Goal: Transaction & Acquisition: Purchase product/service

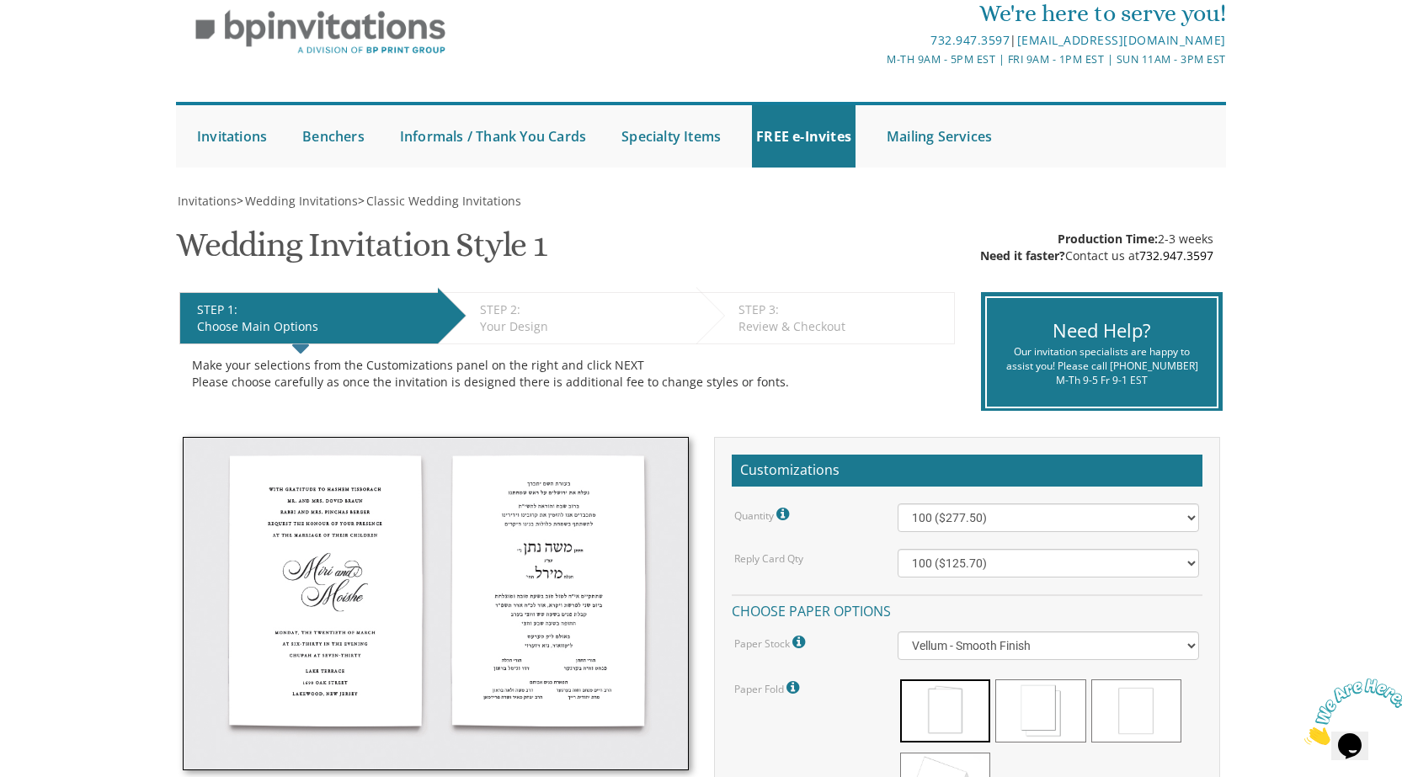
scroll to position [168, 0]
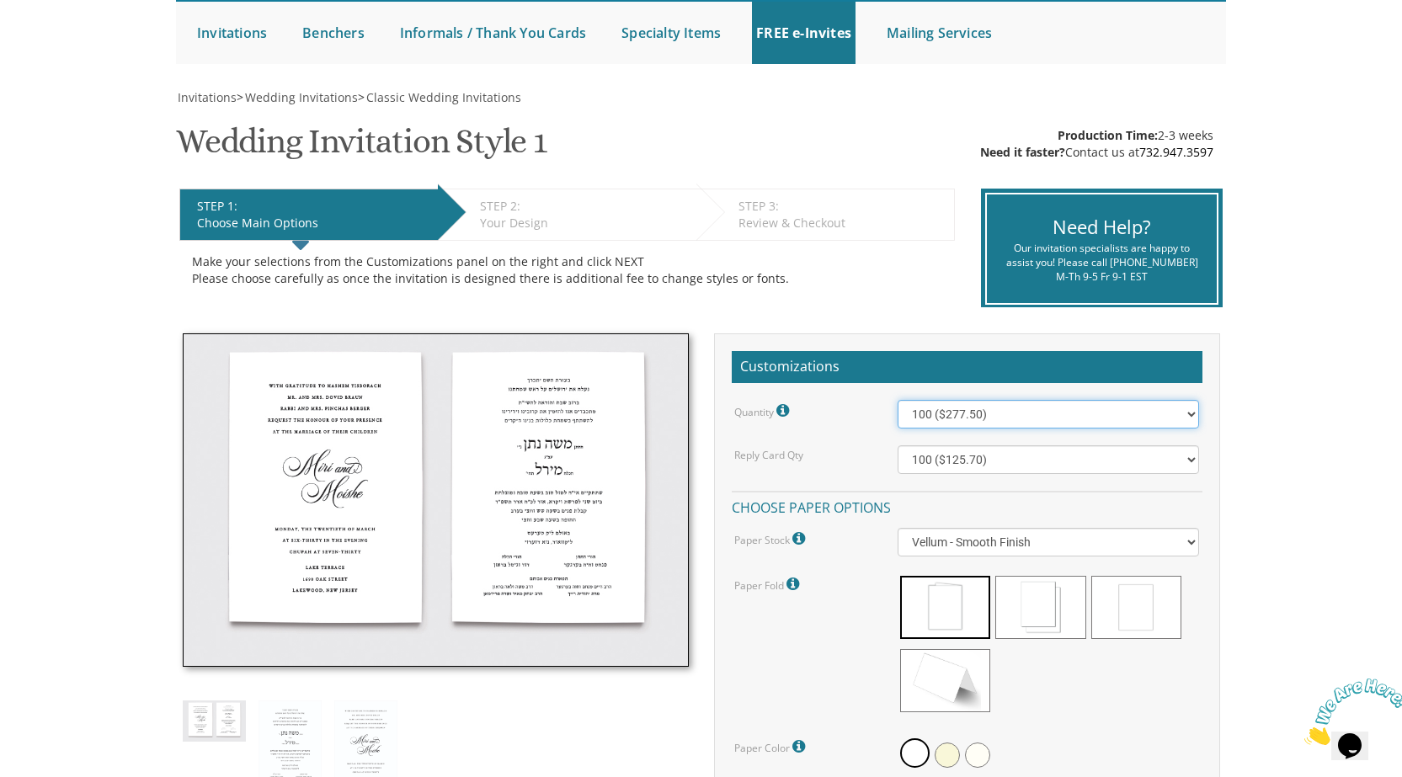
click at [1166, 424] on select "100 ($277.50) 200 ($330.45) 300 ($380.65) 400 ($432.70) 500 ($482.10) 600 ($534…" at bounding box center [1047, 414] width 301 height 29
select select "1100"
click at [897, 404] on select "100 ($277.50) 200 ($330.45) 300 ($380.65) 400 ($432.70) 500 ($482.10) 600 ($534…" at bounding box center [1047, 414] width 301 height 29
click at [1061, 448] on div "Quantity Please note: Quantities may be modified after order completion. For we…" at bounding box center [967, 713] width 471 height 626
click at [1062, 468] on select "100 ($125.70) 200 ($150.60) 300 ($177.95) 400 ($270.70) 500 ($225.30) 600 ($249…" at bounding box center [1047, 459] width 301 height 29
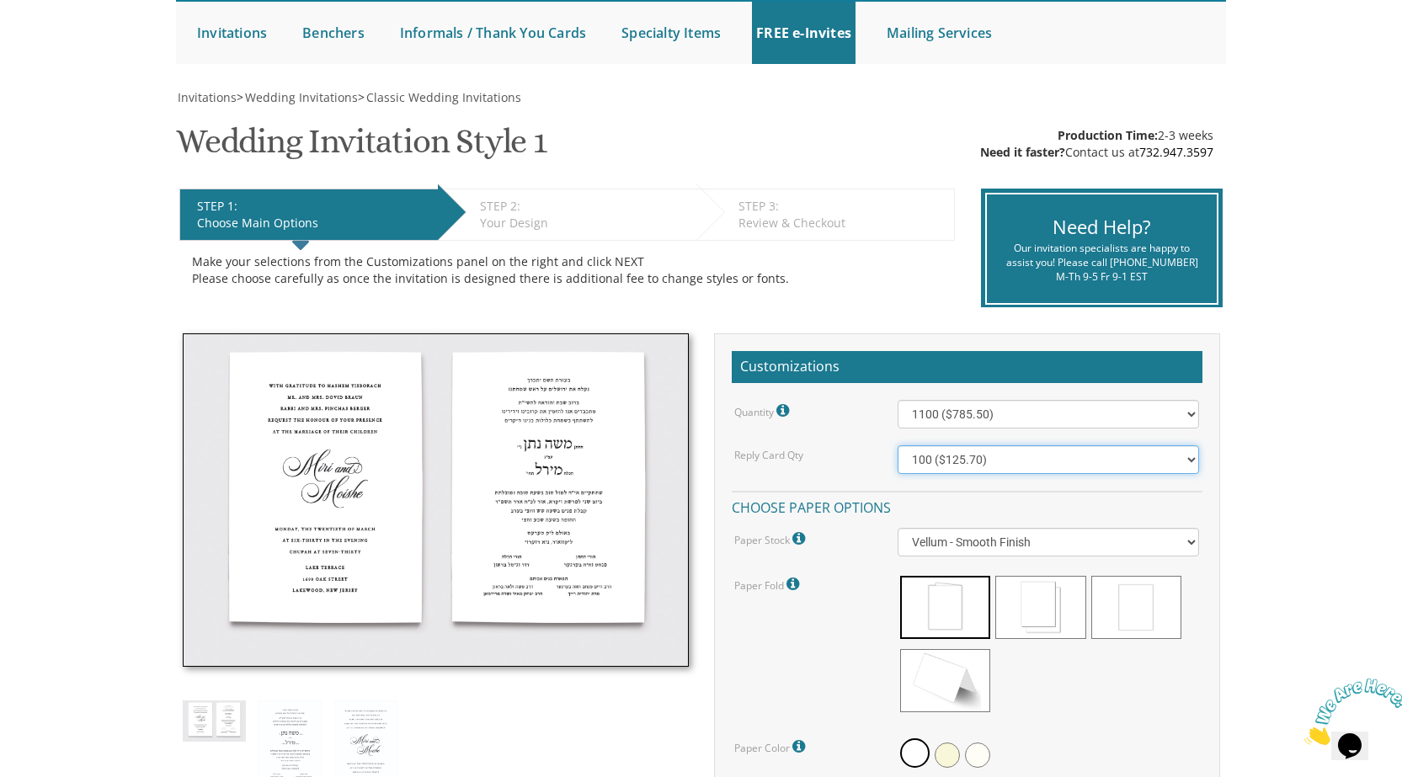
select select "1100"
click at [897, 450] on select "100 ($125.70) 200 ($150.60) 300 ($177.95) 400 ($270.70) 500 ($225.30) 600 ($249…" at bounding box center [1047, 459] width 301 height 29
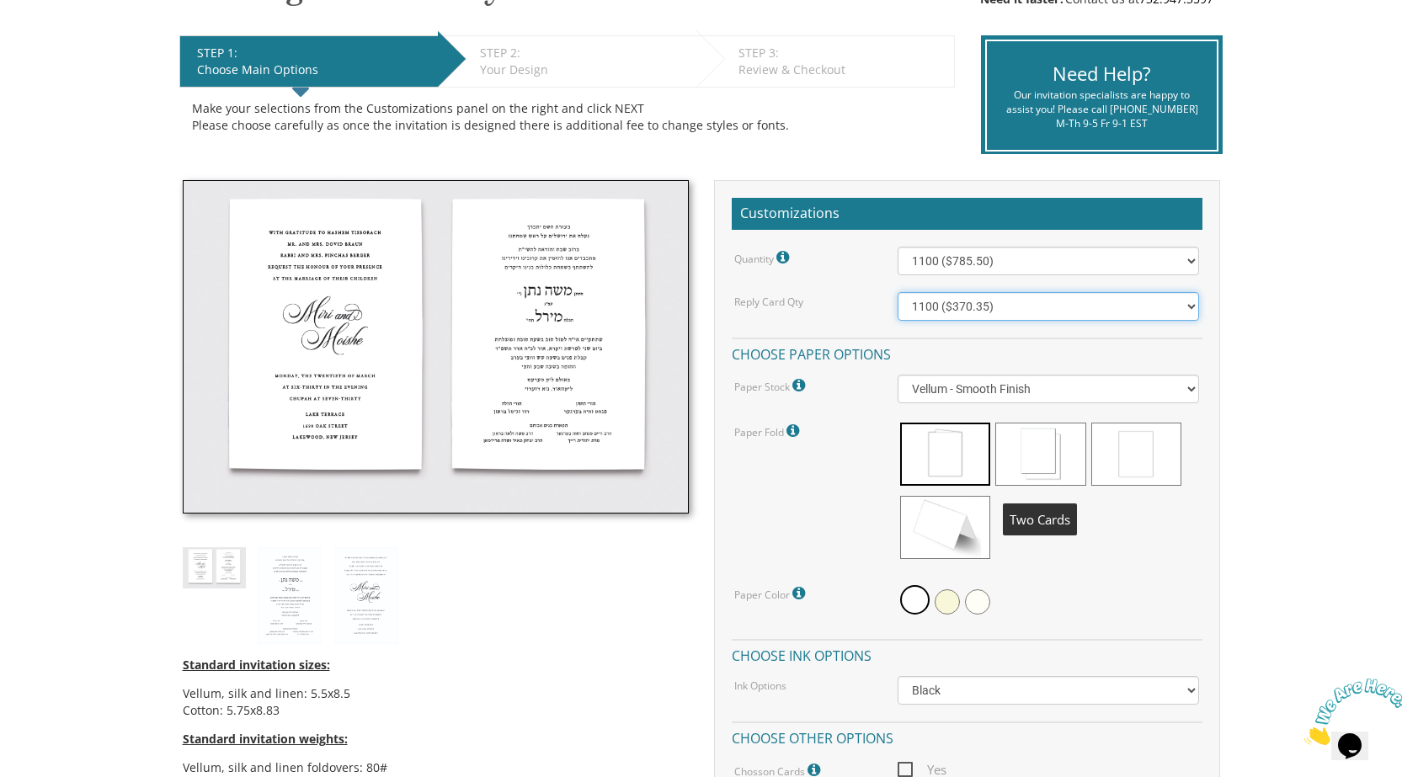
scroll to position [337, 0]
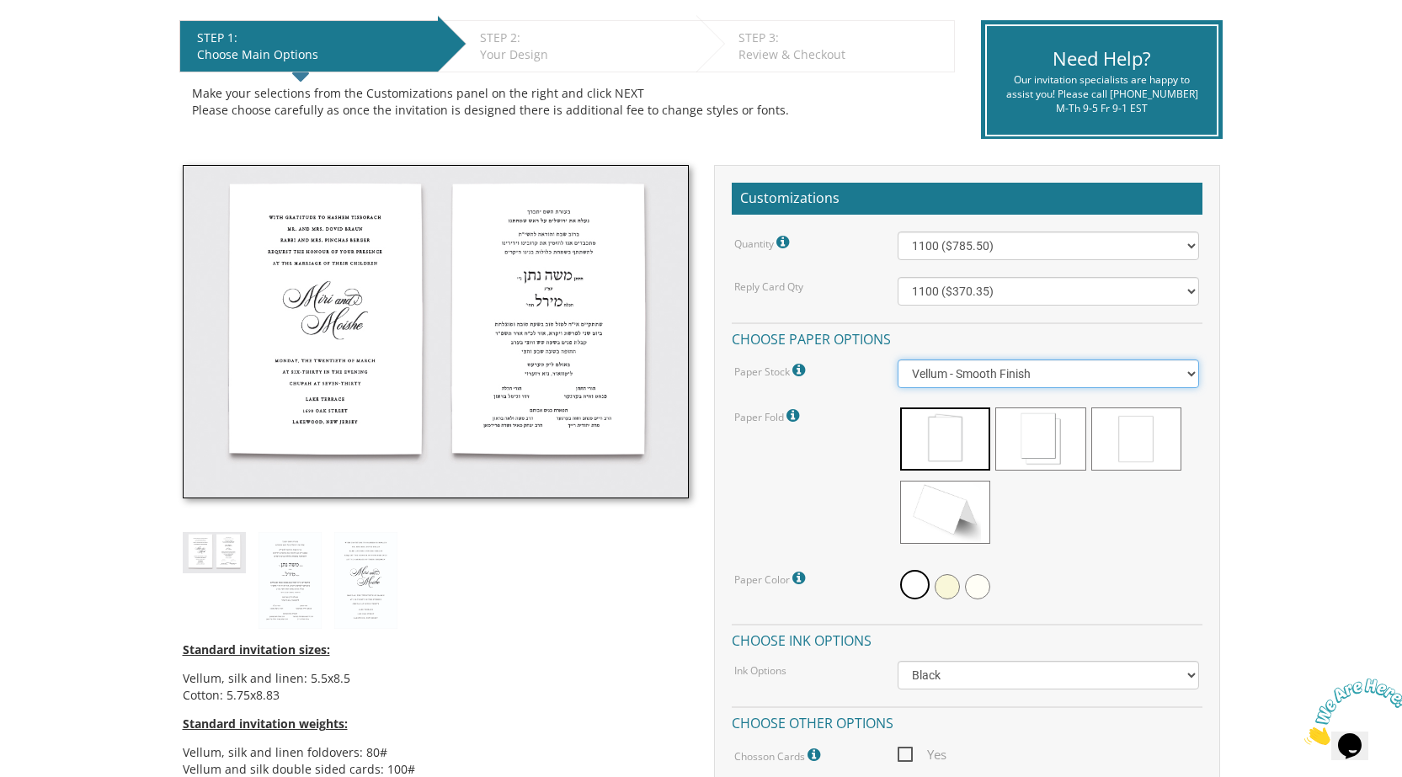
click at [1126, 388] on select "Vellum - Smooth Finish Linen - Subtle Embossed Crosshatch Texture Silk - Soft, …" at bounding box center [1047, 373] width 301 height 29
click at [897, 364] on select "Vellum - Smooth Finish Linen - Subtle Embossed Crosshatch Texture Silk - Soft, …" at bounding box center [1047, 373] width 301 height 29
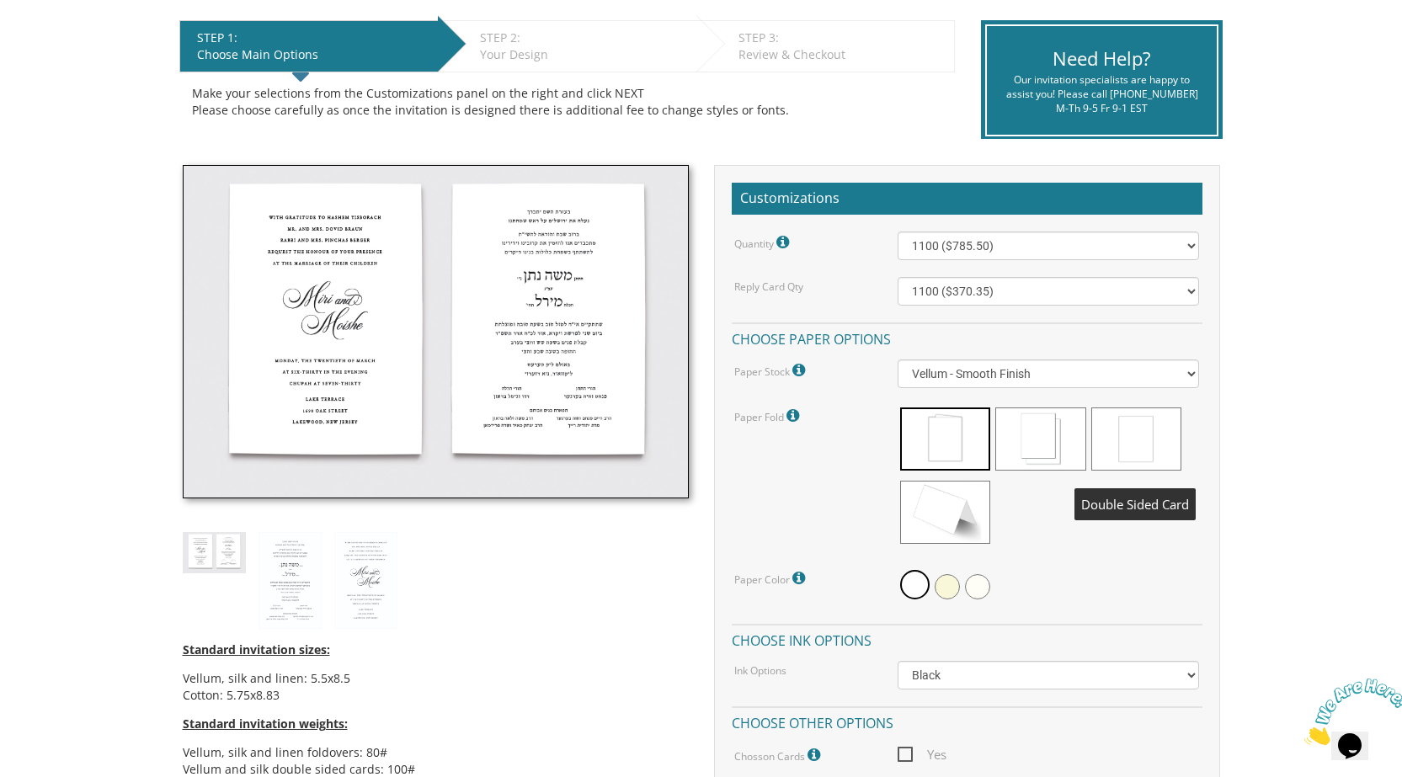
click at [1112, 446] on span at bounding box center [1136, 438] width 90 height 63
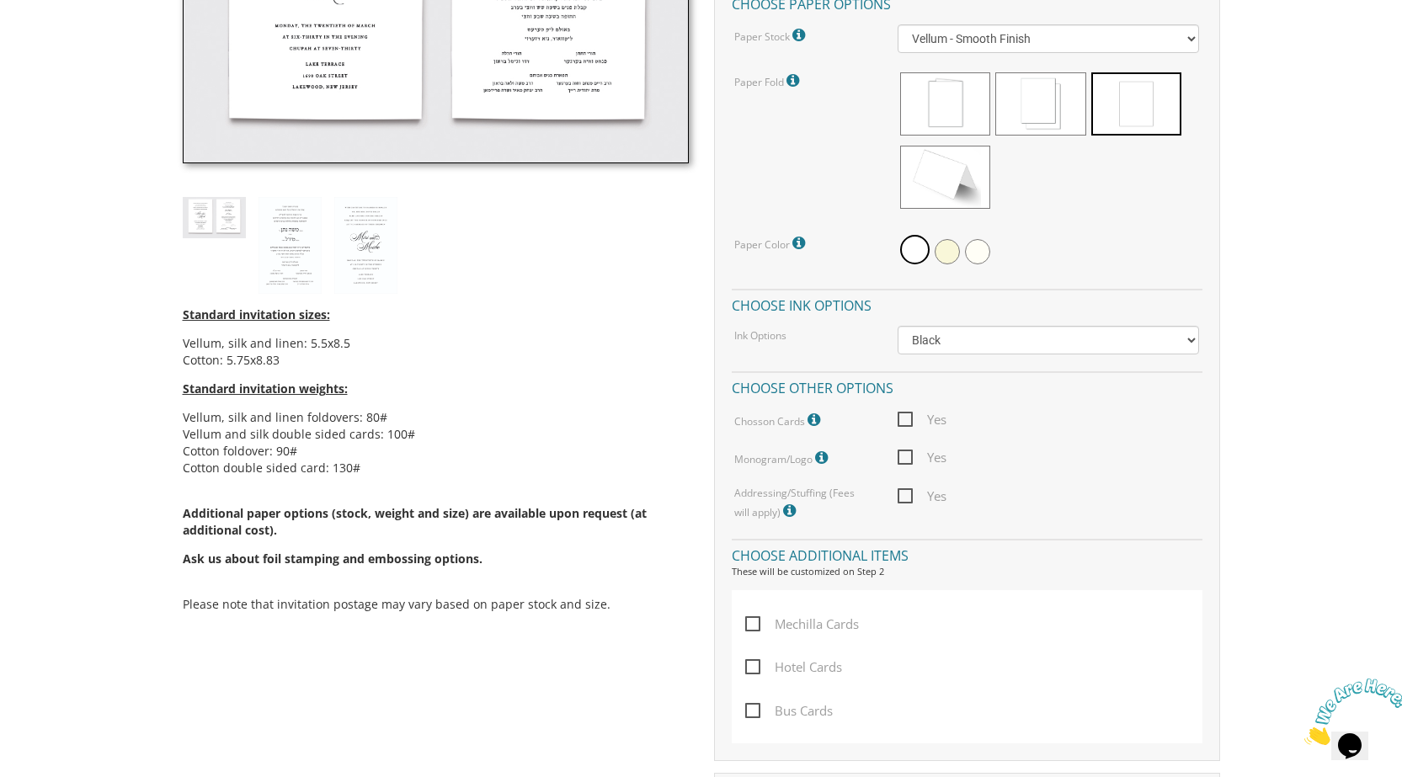
scroll to position [673, 0]
click at [909, 421] on span "Yes" at bounding box center [921, 417] width 49 height 21
click at [908, 421] on input "Yes" at bounding box center [902, 416] width 11 height 11
checkbox input "true"
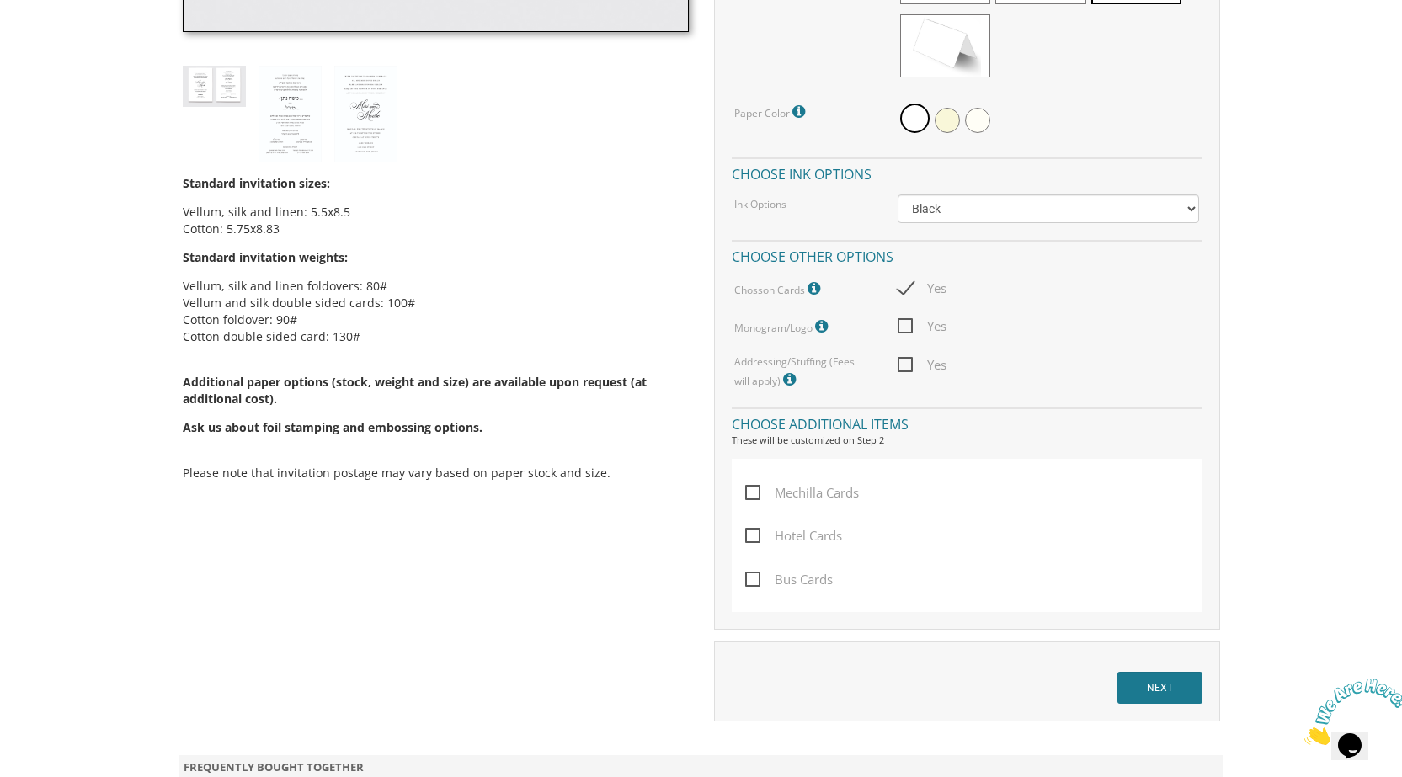
scroll to position [842, 0]
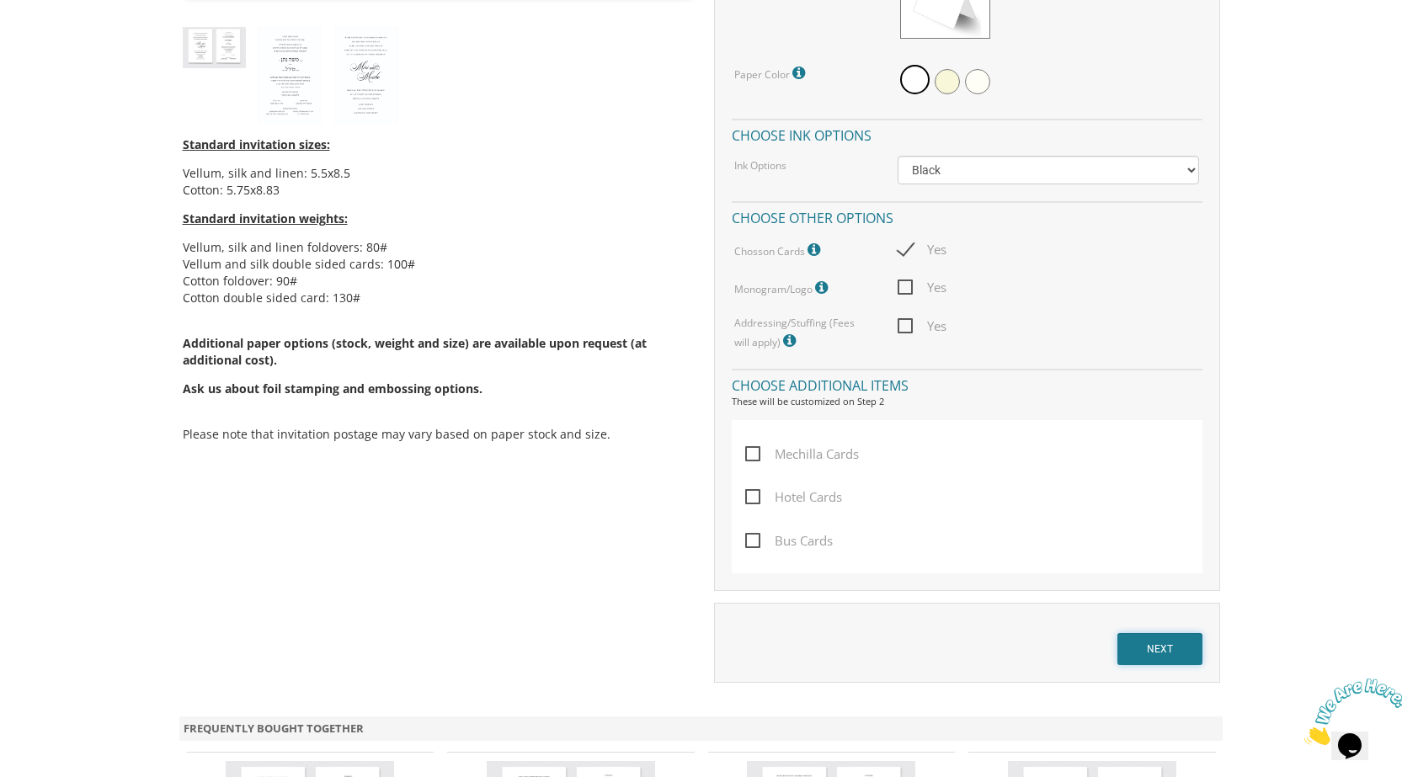
click at [1179, 647] on input "NEXT" at bounding box center [1159, 649] width 85 height 32
